Goal: Information Seeking & Learning: Learn about a topic

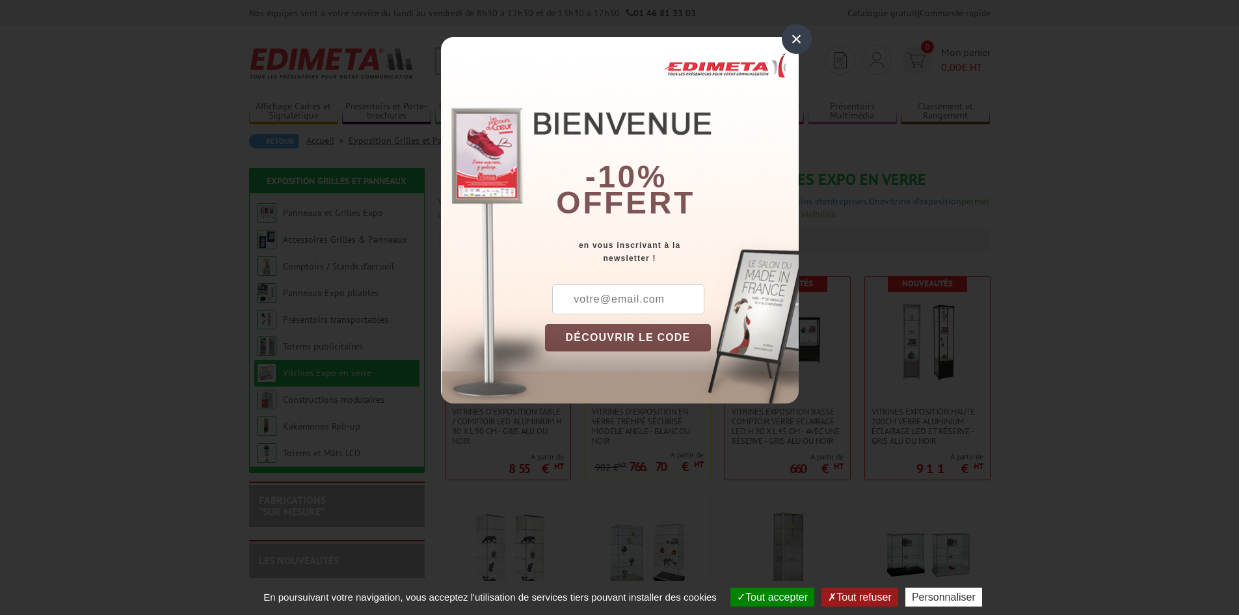
click at [796, 38] on div "×" at bounding box center [797, 39] width 30 height 30
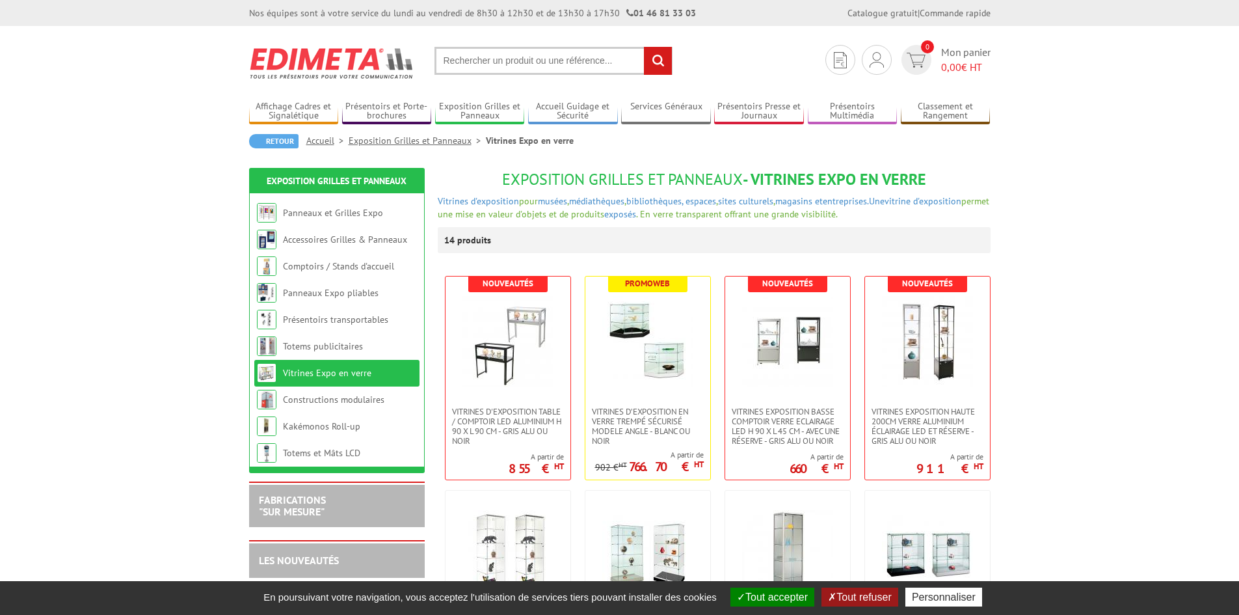
click at [319, 141] on link "Accueil" at bounding box center [327, 141] width 42 height 12
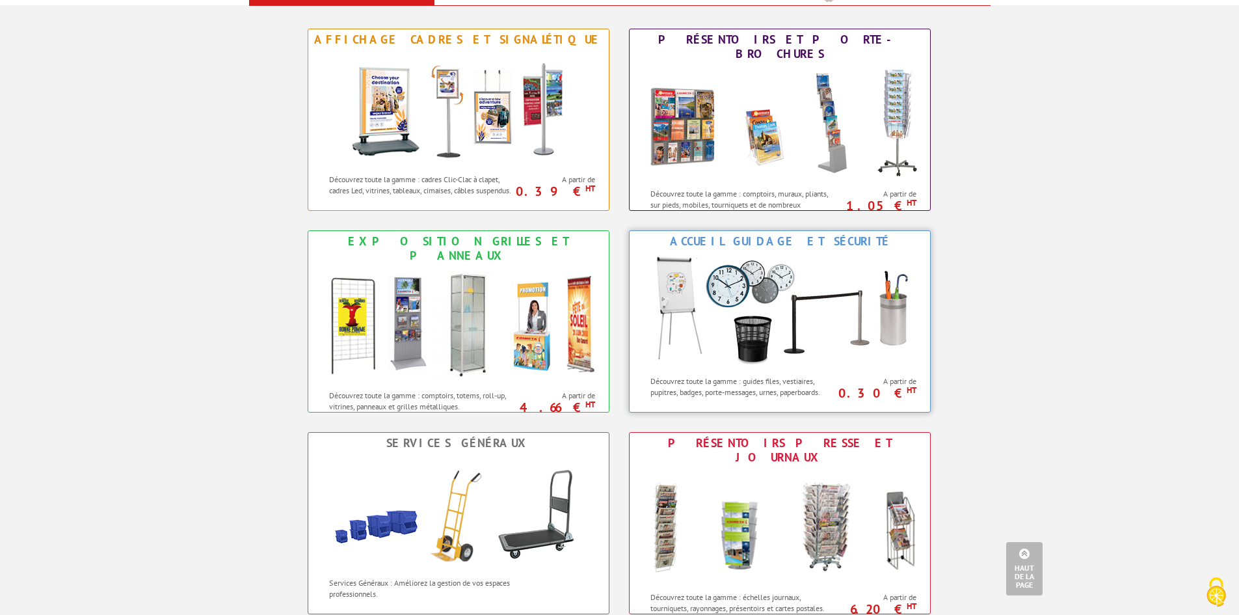
scroll to position [390, 0]
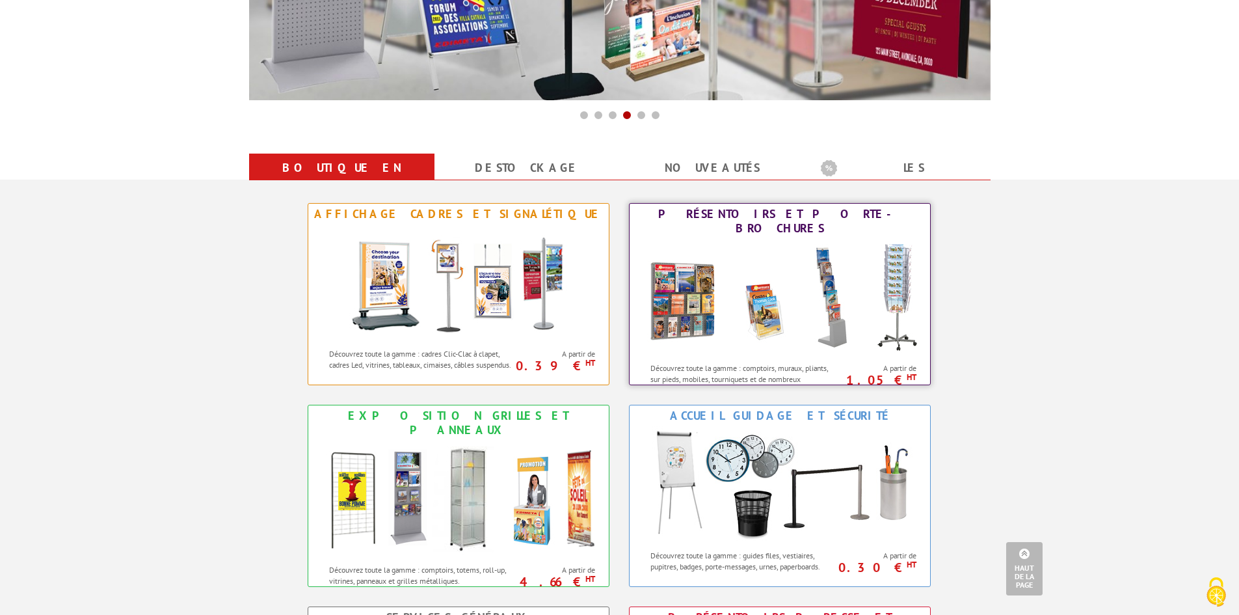
click at [747, 295] on img at bounding box center [780, 297] width 286 height 117
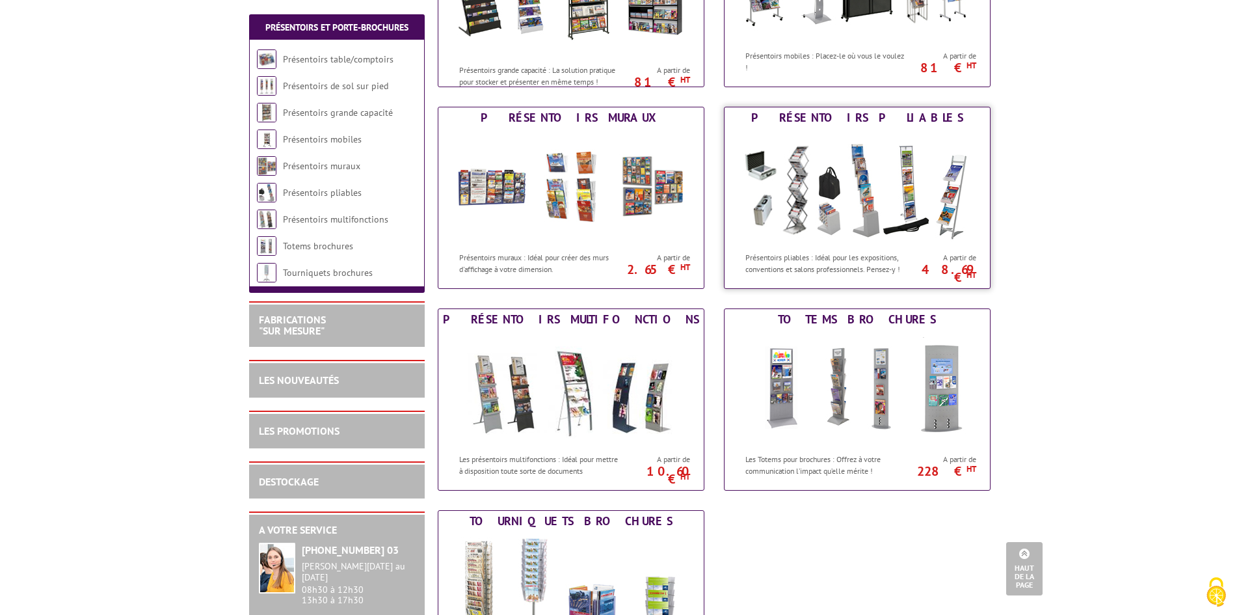
scroll to position [195, 0]
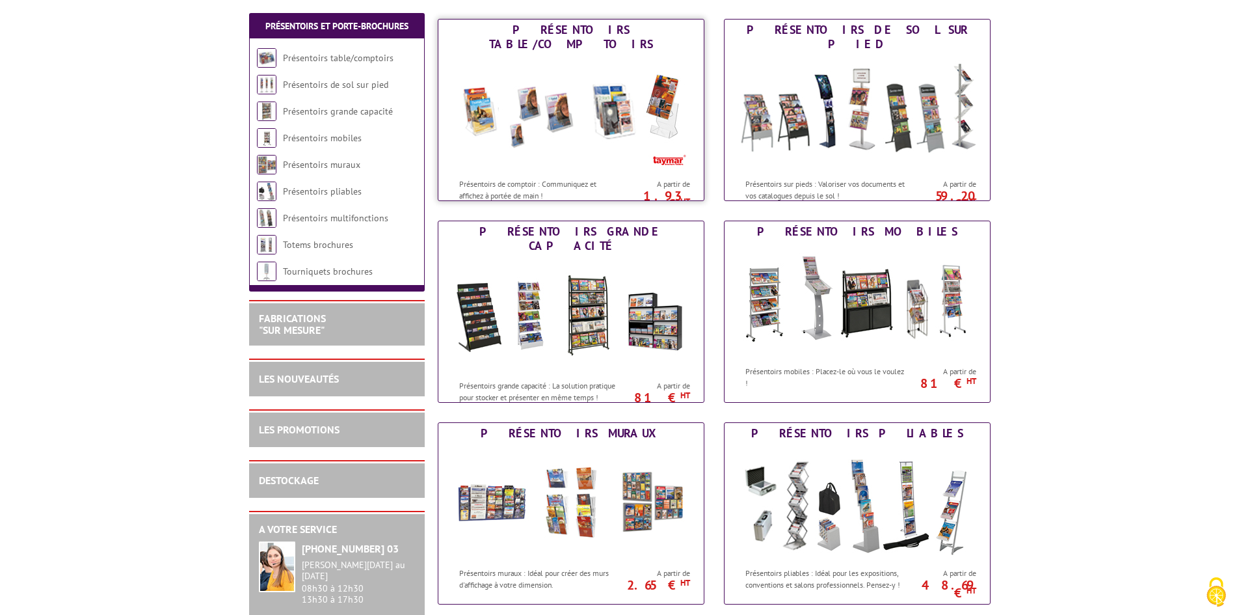
click at [577, 172] on div "Présentoirs de comptoir : Communiquez et affichez à portée de main !" at bounding box center [531, 186] width 186 height 29
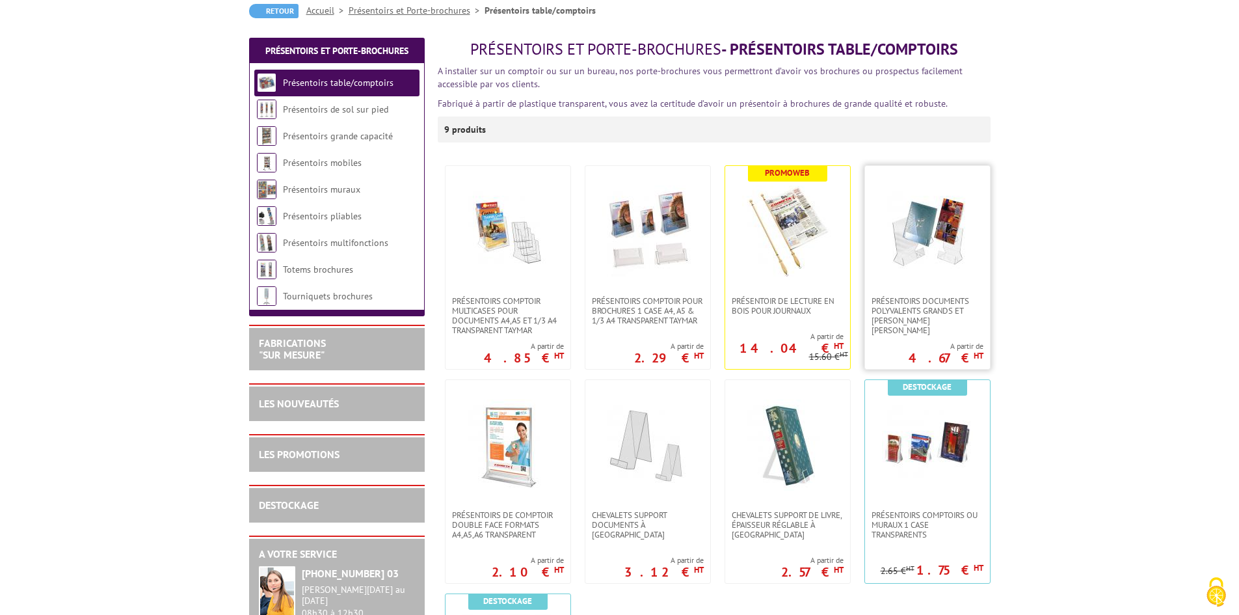
scroll to position [195, 0]
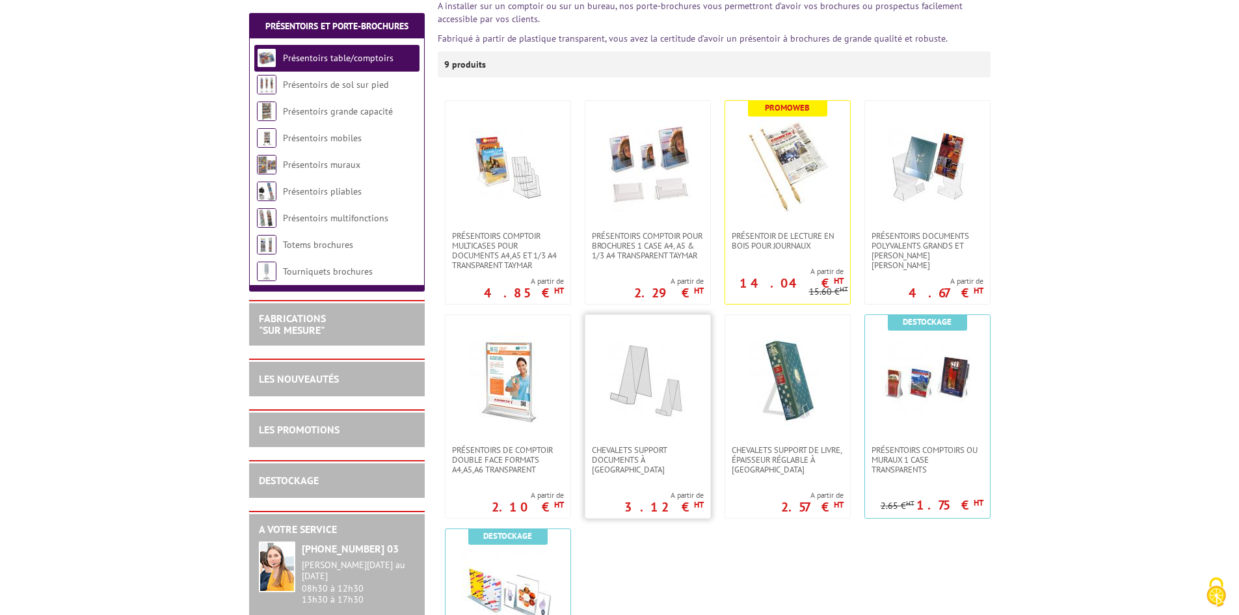
click at [640, 396] on img at bounding box center [647, 379] width 91 height 91
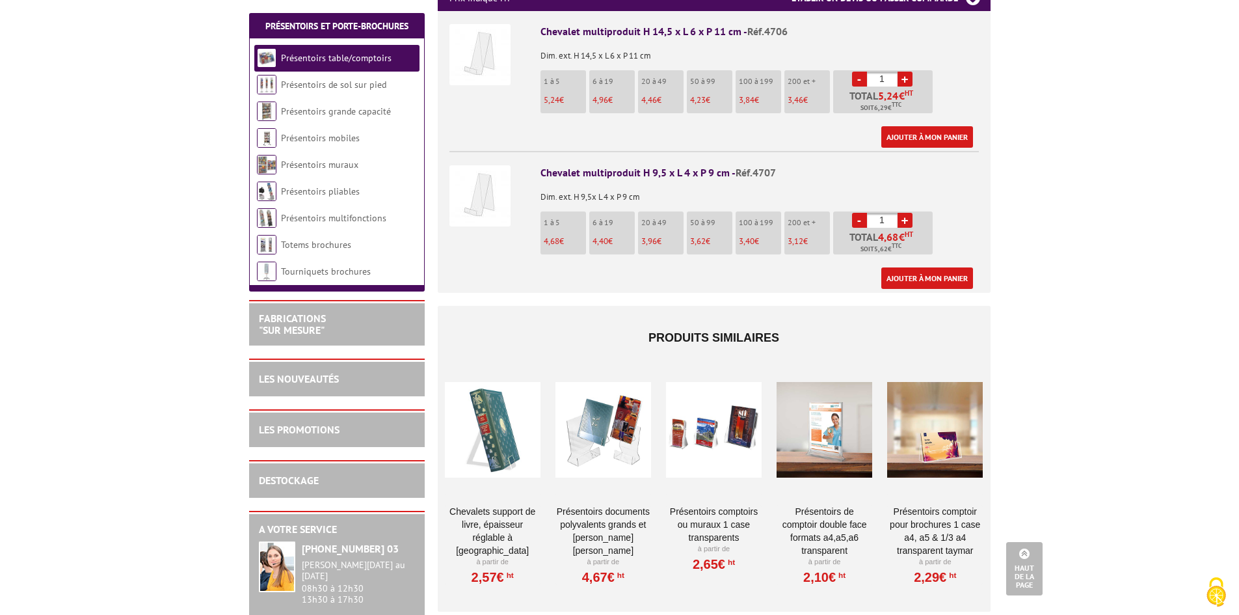
scroll to position [130, 0]
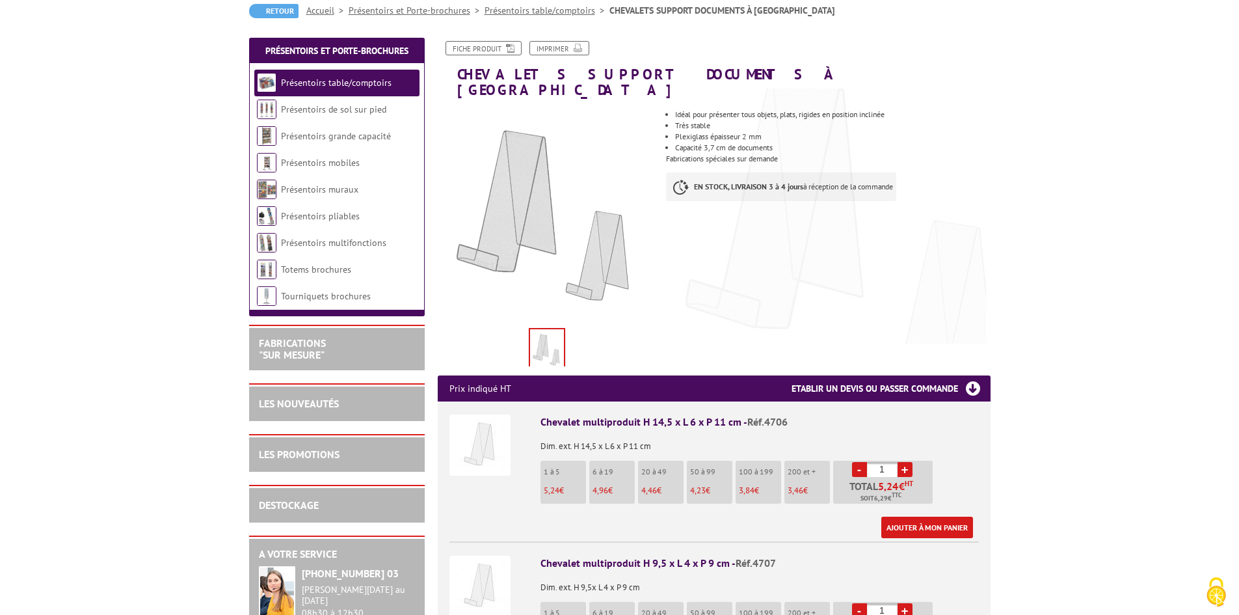
click at [532, 10] on link "Présentoirs table/comptoirs" at bounding box center [547, 11] width 125 height 12
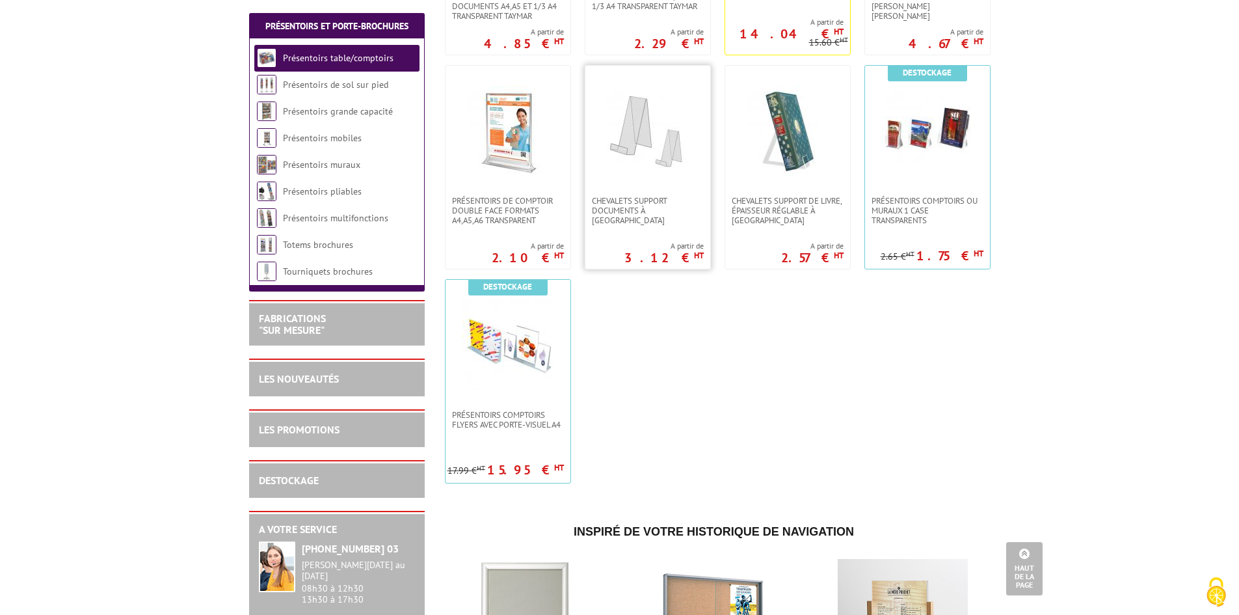
scroll to position [455, 0]
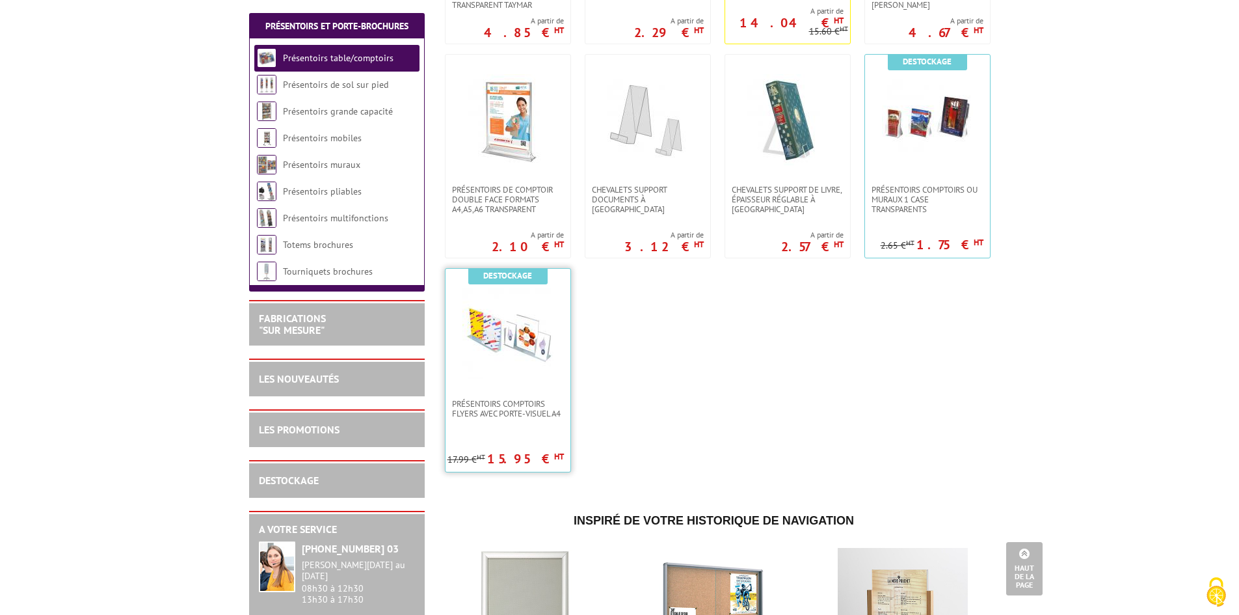
click at [513, 350] on img at bounding box center [507, 333] width 91 height 91
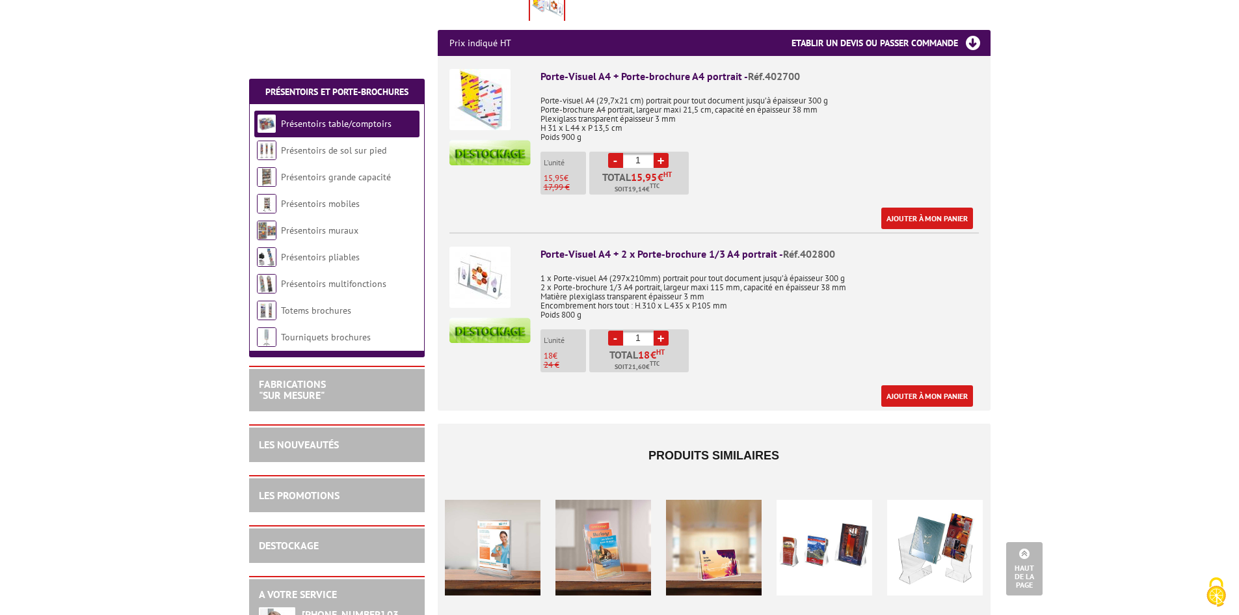
scroll to position [325, 0]
